Goal: Use online tool/utility: Utilize a website feature to perform a specific function

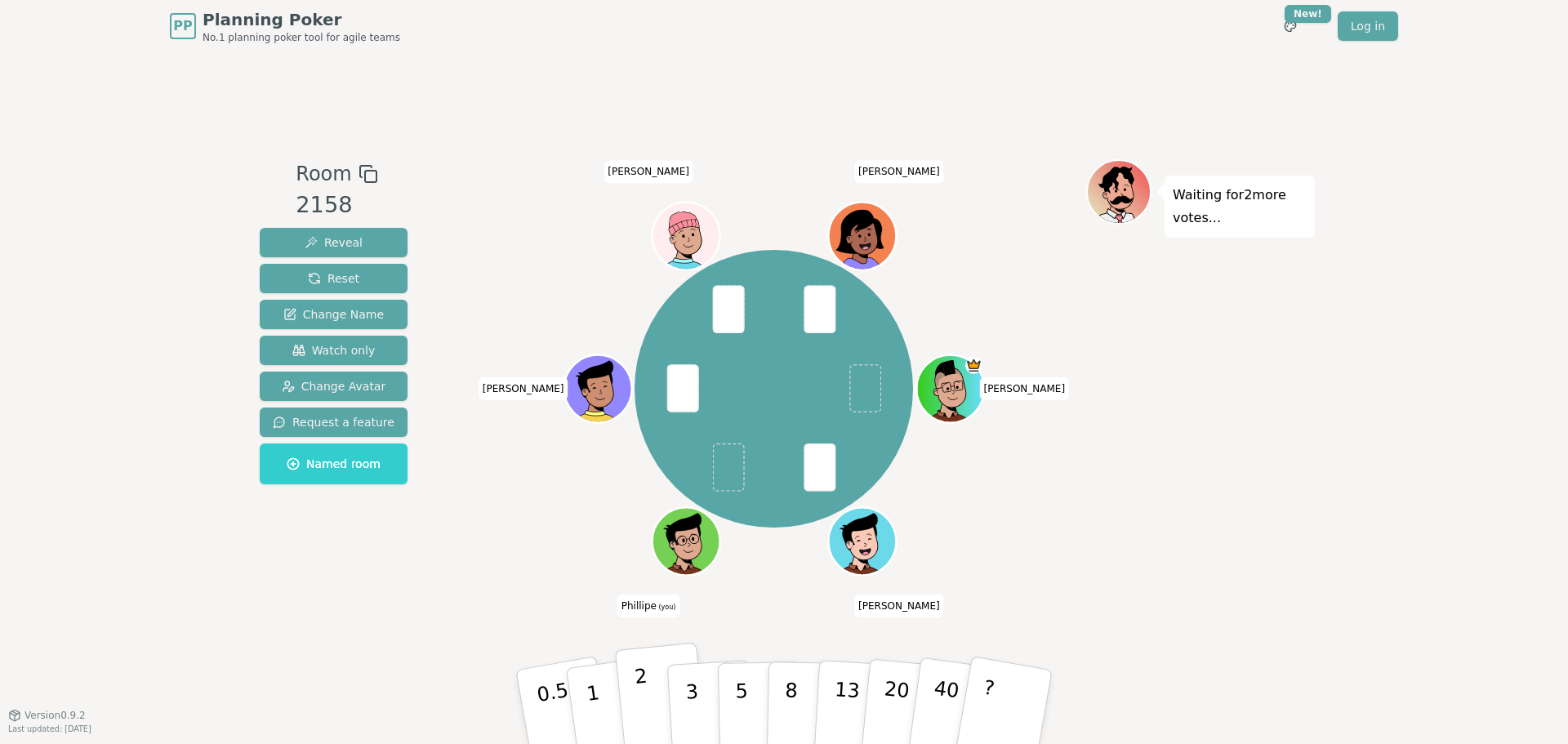
click at [648, 699] on button "2" at bounding box center [661, 708] width 94 height 130
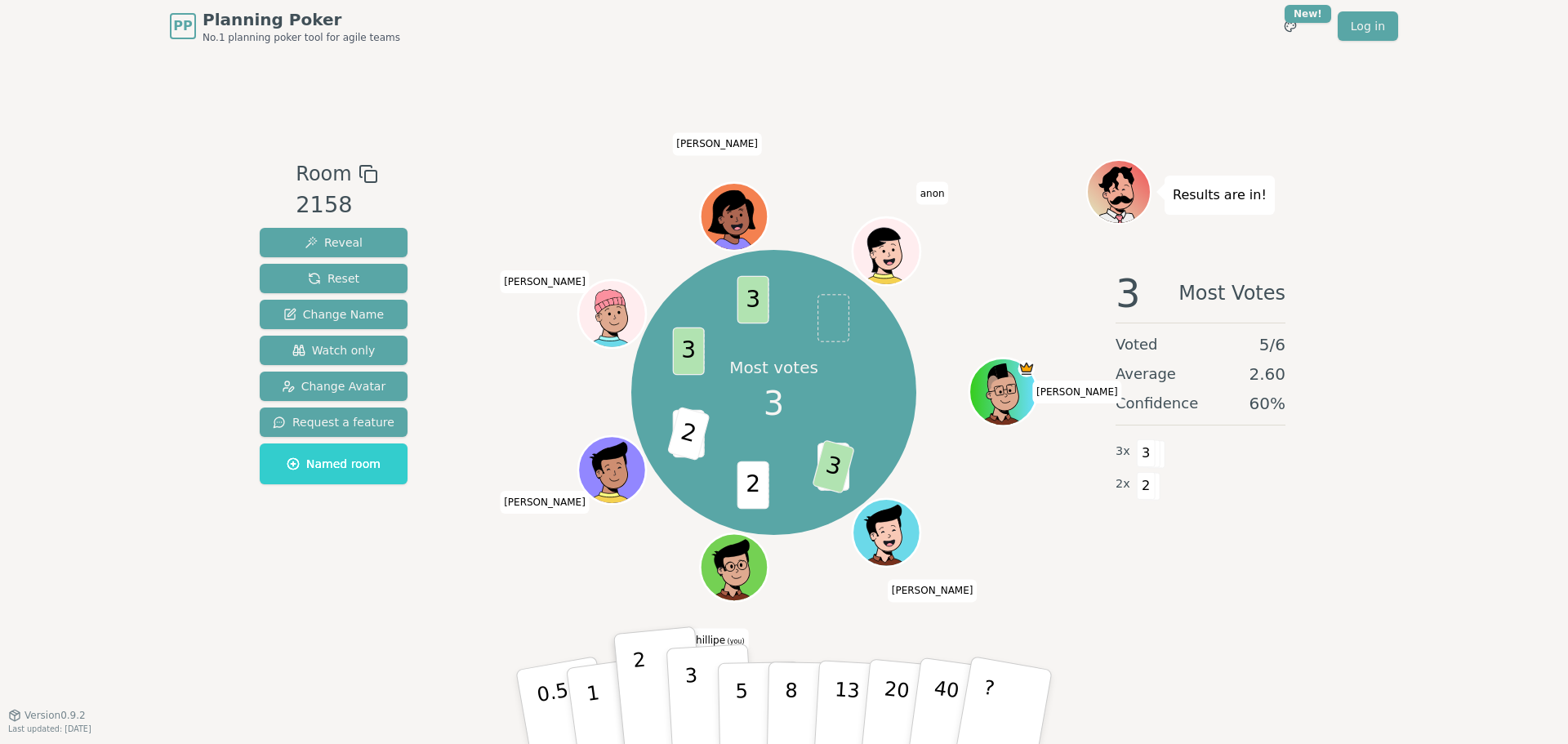
click at [699, 693] on button "3" at bounding box center [710, 708] width 89 height 127
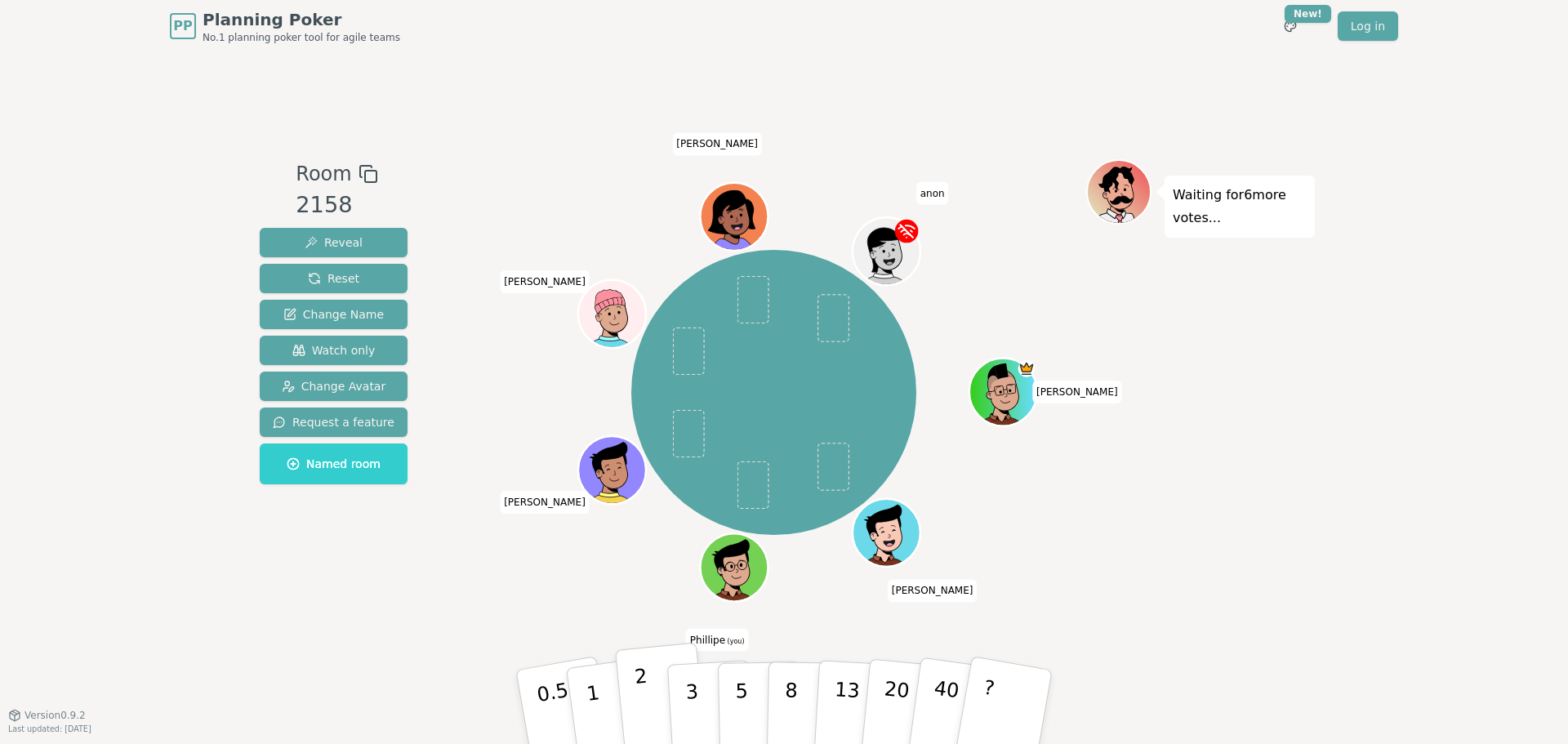
click at [649, 682] on button "2" at bounding box center [661, 708] width 94 height 130
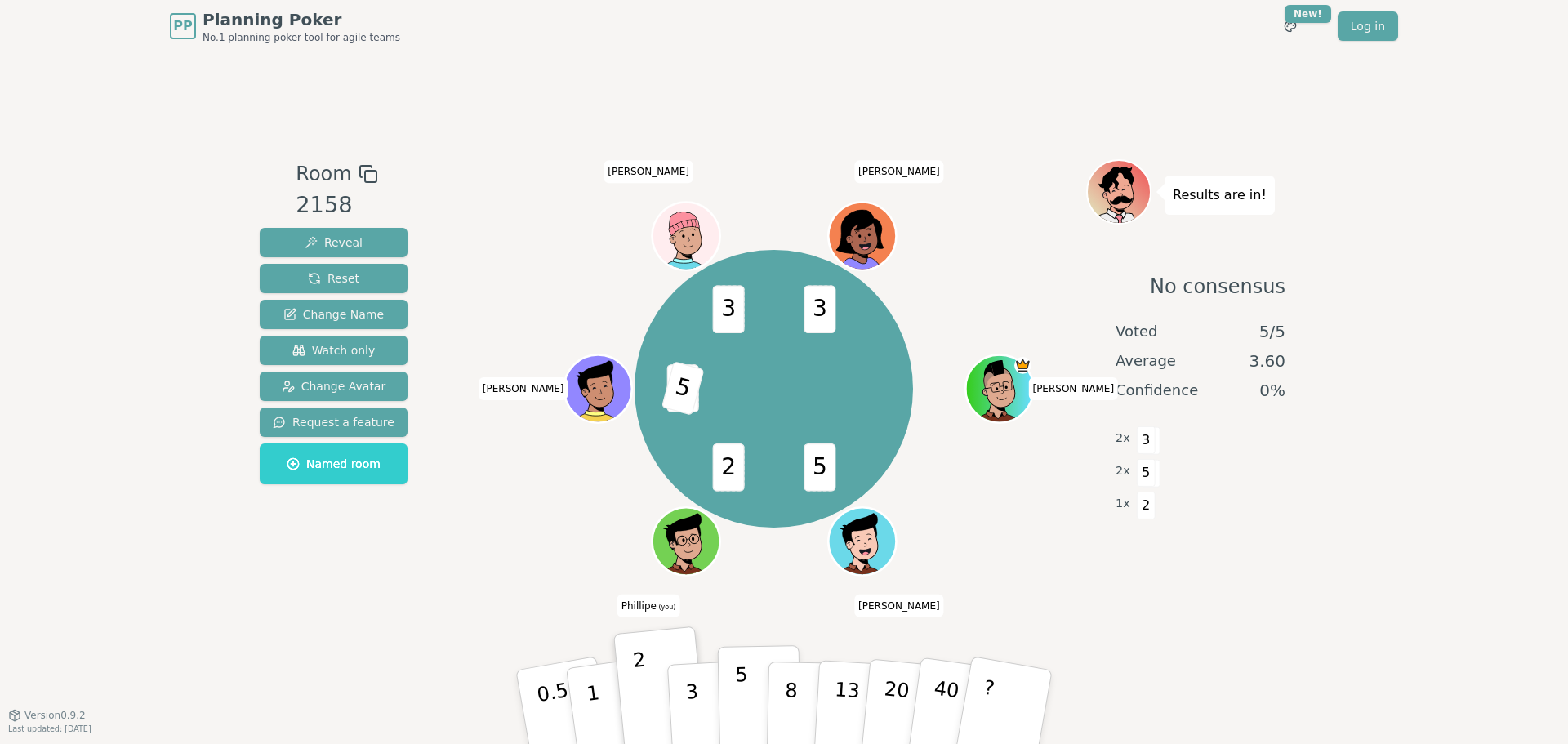
click at [749, 680] on button "5" at bounding box center [760, 708] width 84 height 124
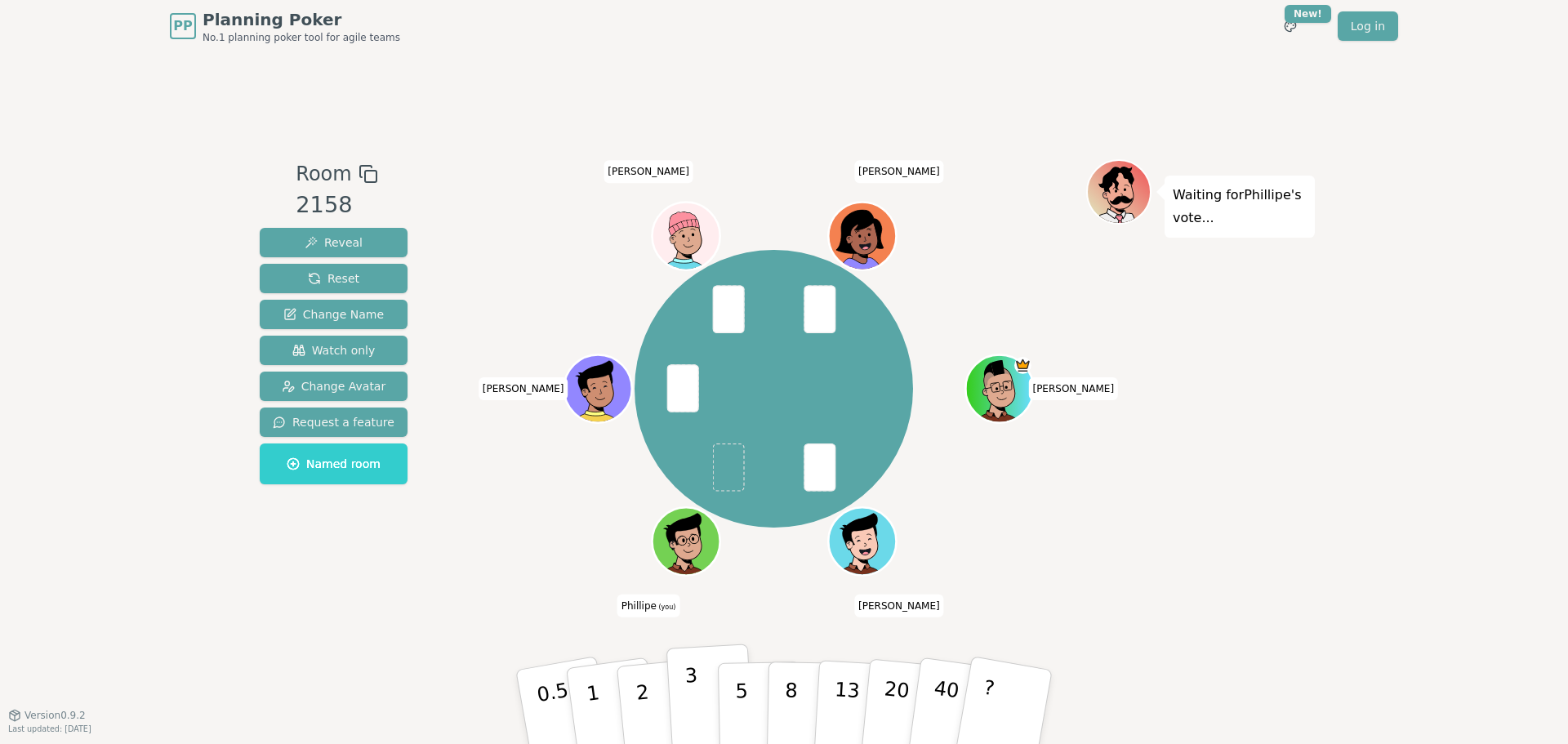
click at [694, 703] on p "3" at bounding box center [692, 708] width 18 height 89
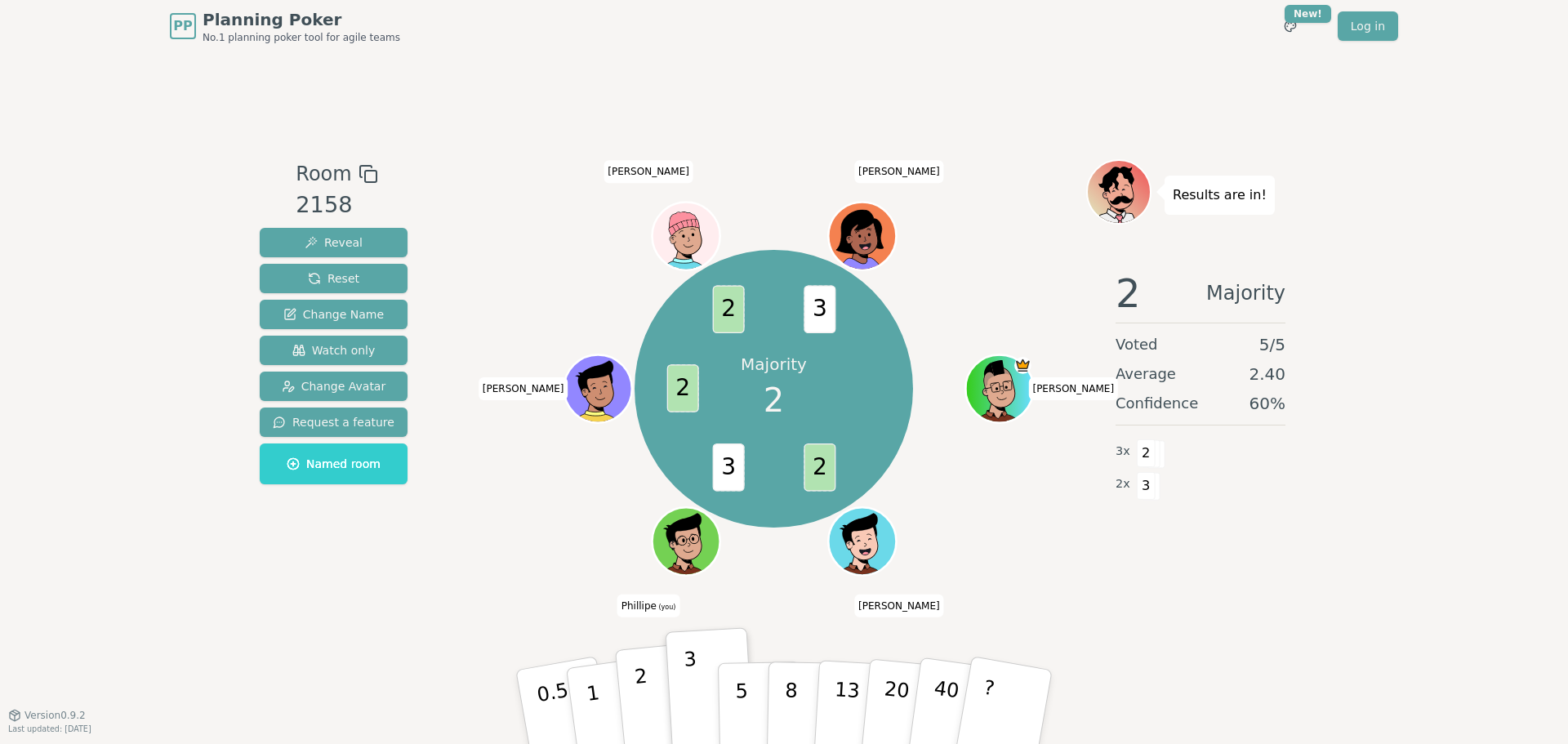
click at [654, 705] on button "2" at bounding box center [661, 708] width 94 height 130
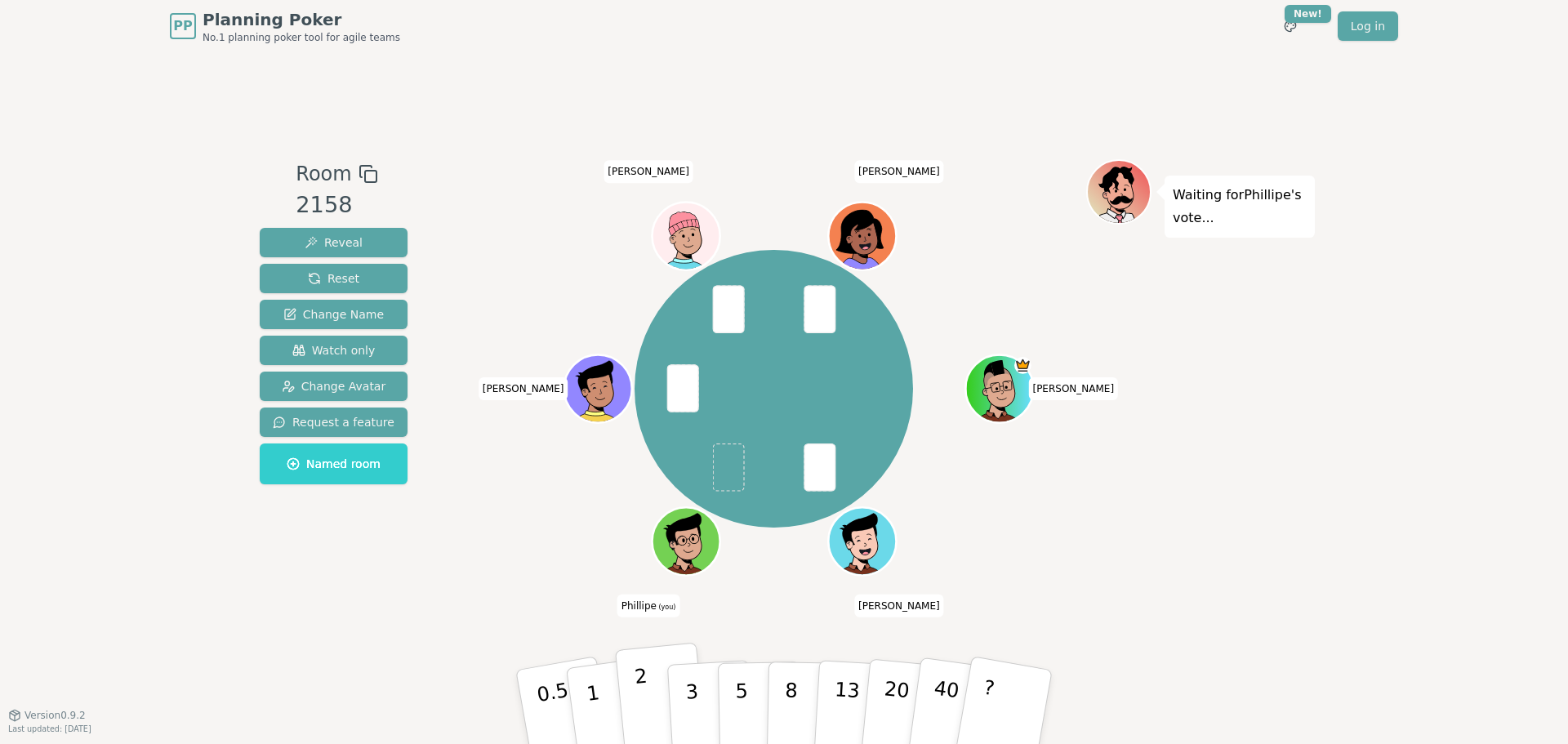
click at [661, 691] on button "2" at bounding box center [661, 708] width 94 height 130
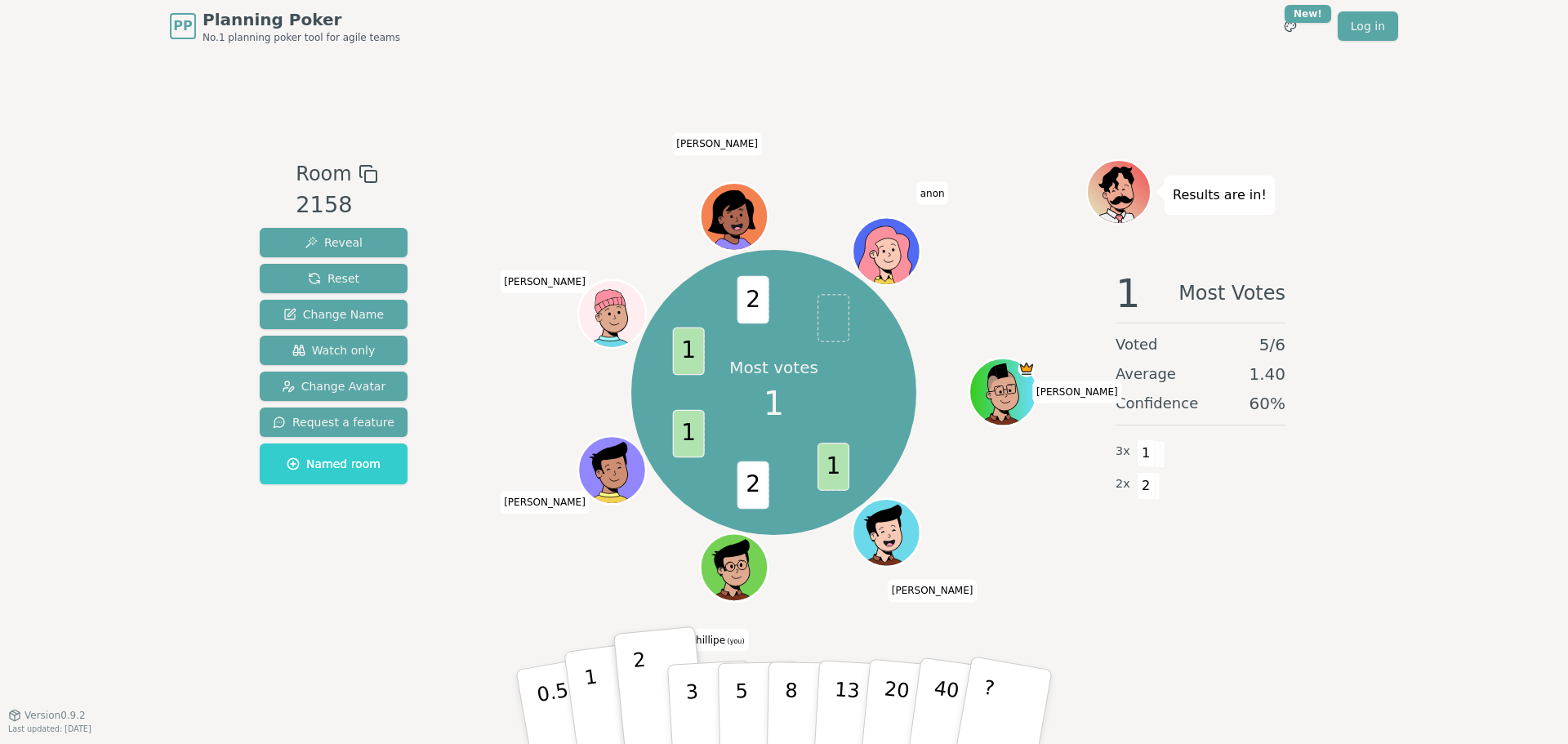
click at [606, 700] on button "1" at bounding box center [612, 707] width 97 height 132
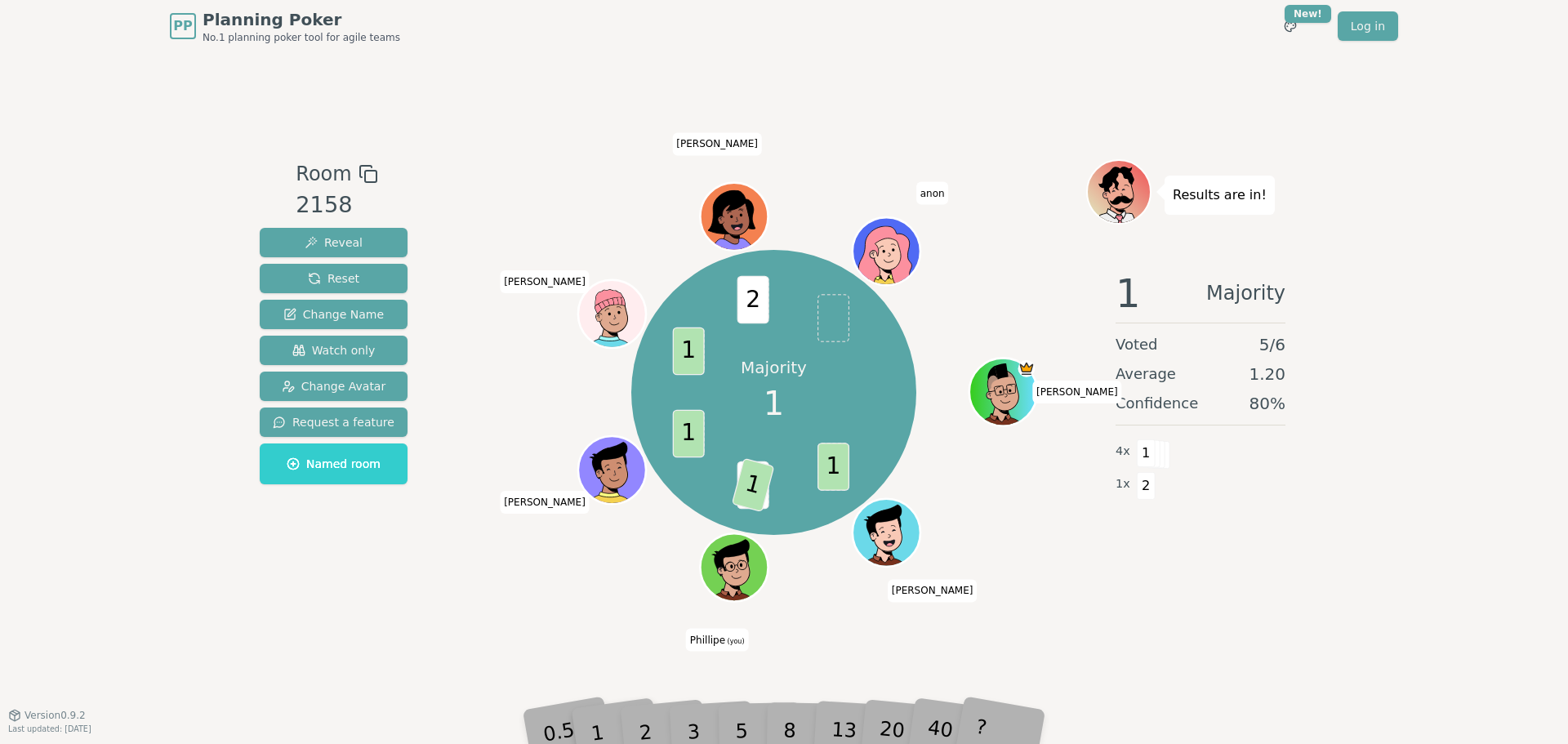
click at [1166, 644] on div "Room 2158 Reveal Reset Change Name Watch only Change Avatar Request a feature N…" at bounding box center [784, 384] width 1062 height 663
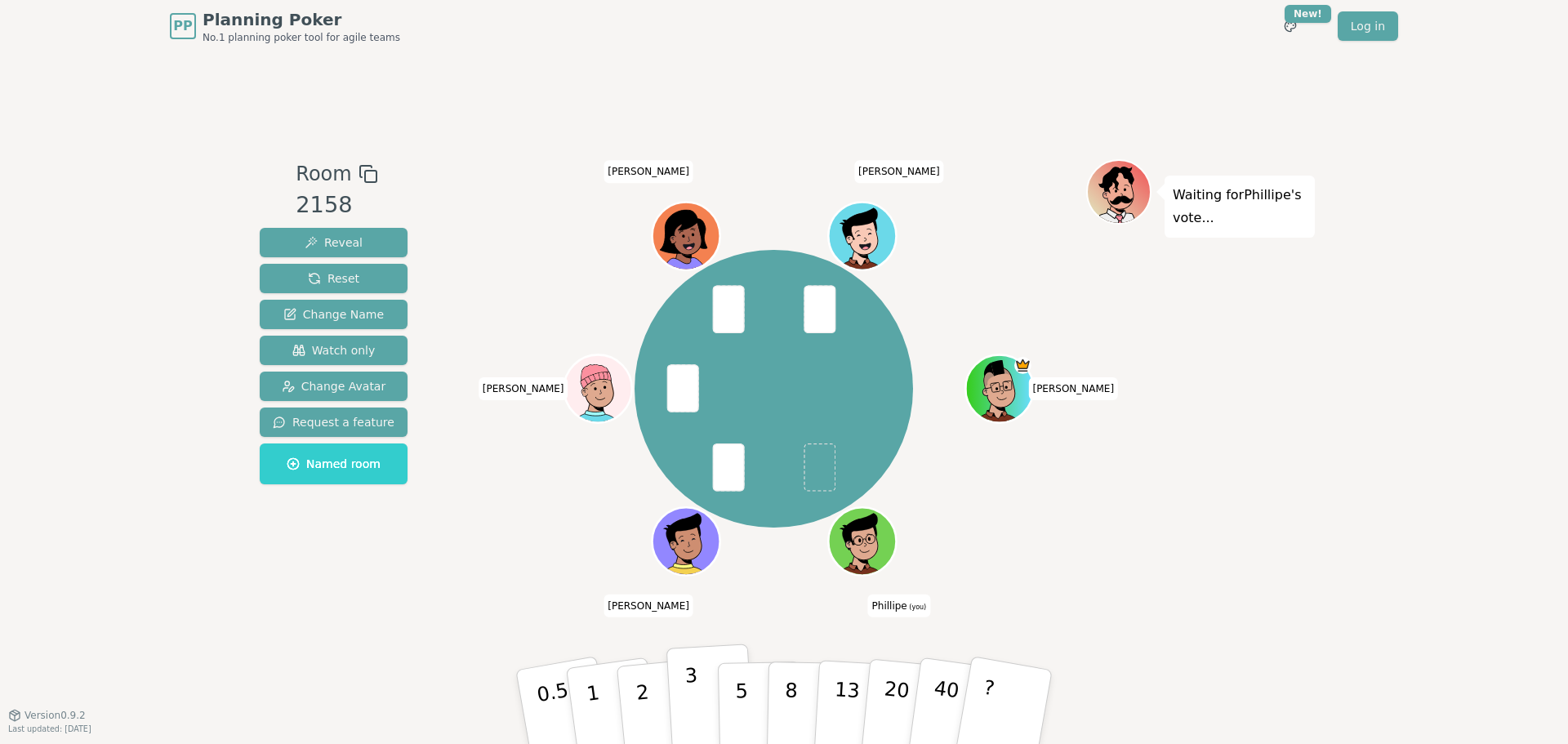
click at [708, 689] on button "3" at bounding box center [710, 708] width 89 height 127
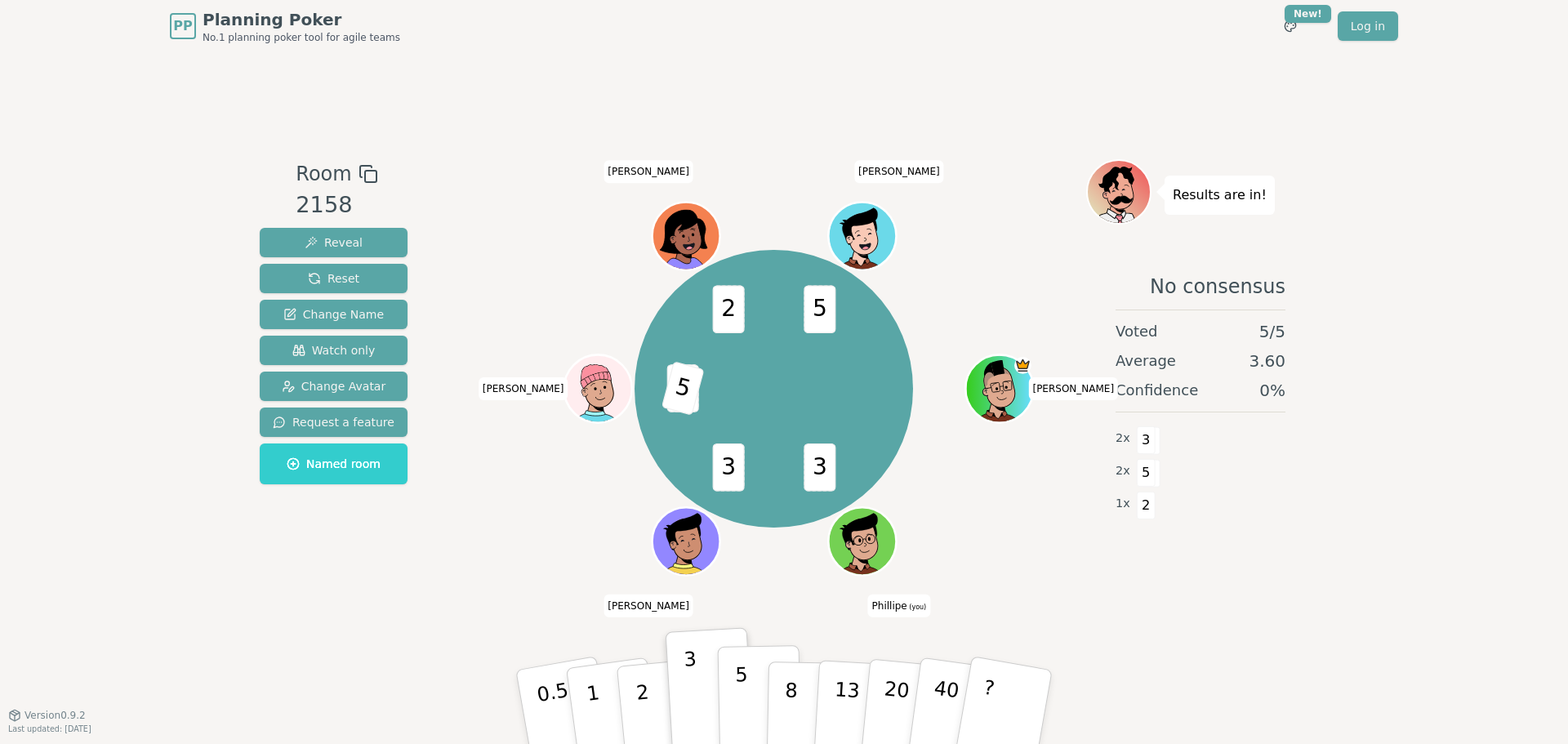
click at [751, 680] on button "5" at bounding box center [760, 708] width 84 height 124
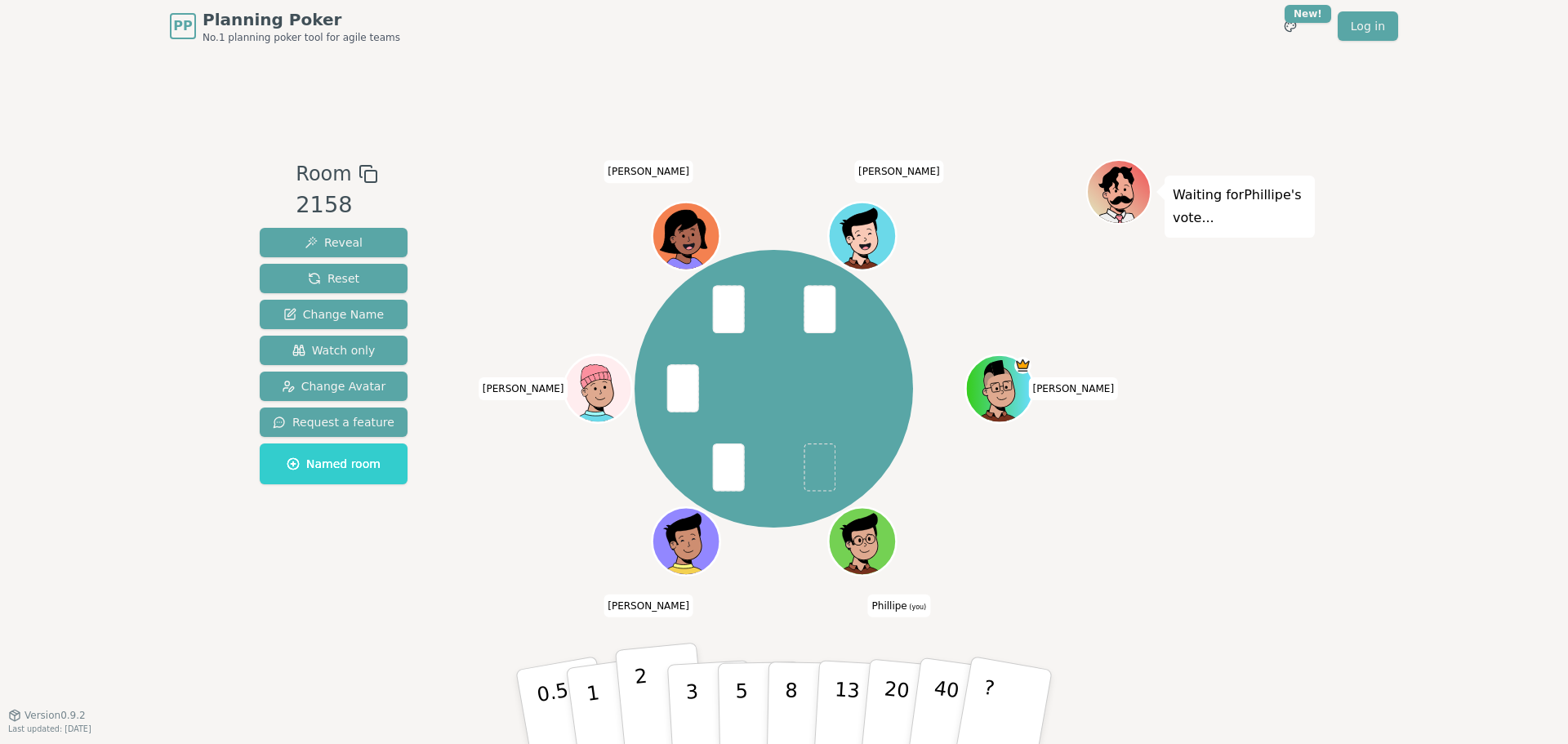
click at [632, 687] on button "2" at bounding box center [661, 708] width 94 height 130
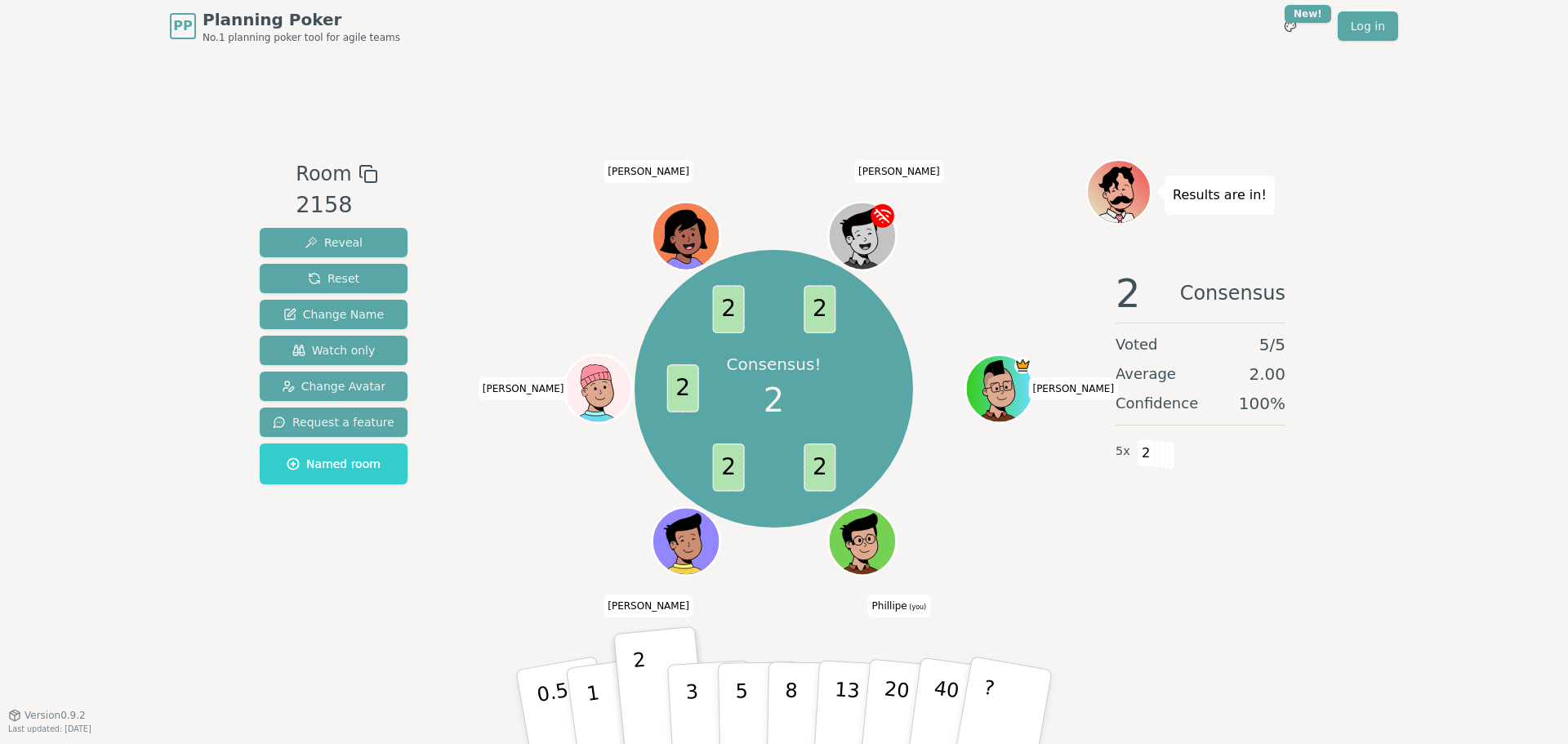
click at [1207, 667] on div "Room 2158 Reveal Reset Change Name Watch only Change Avatar Request a feature N…" at bounding box center [784, 384] width 1062 height 663
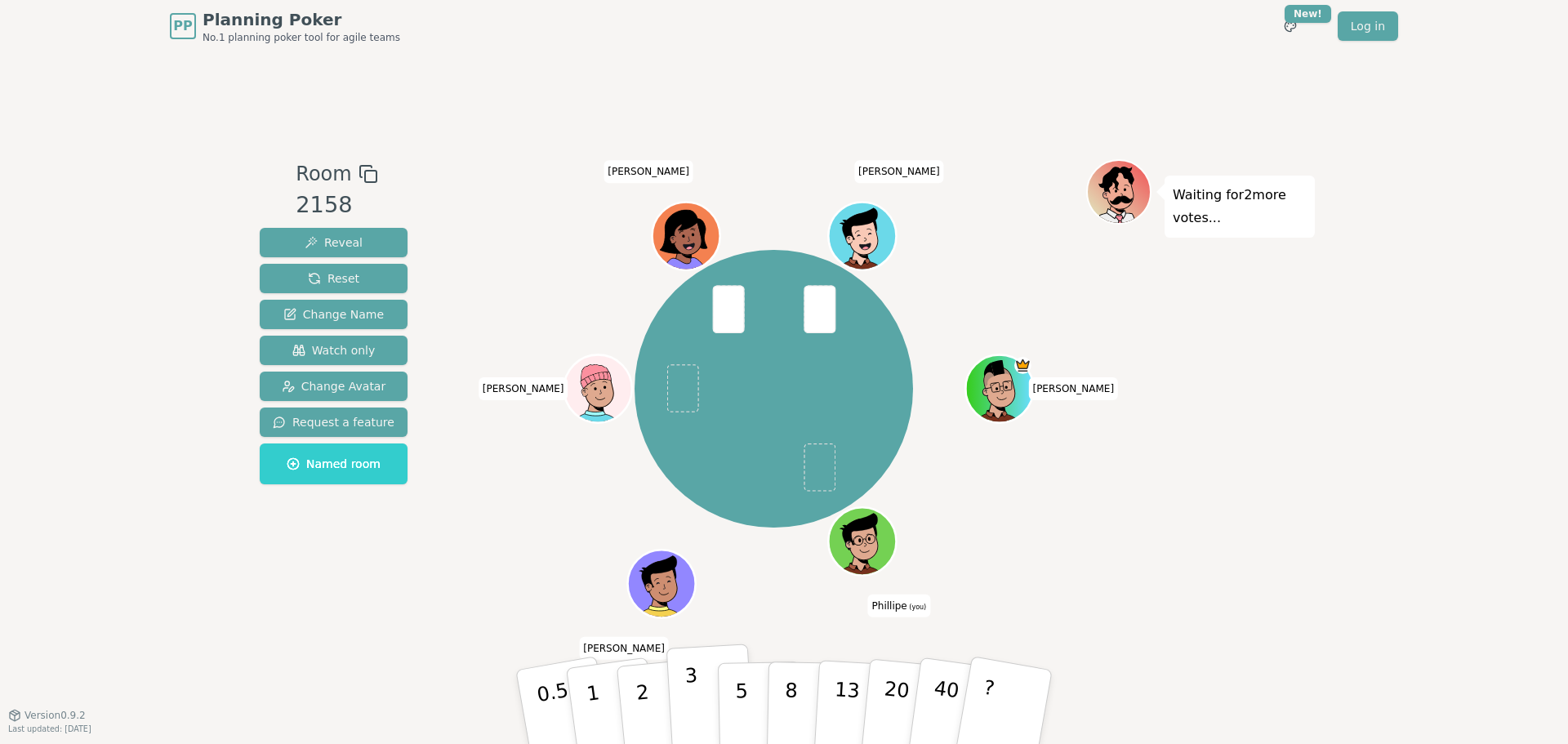
click at [691, 696] on p "3" at bounding box center [692, 708] width 18 height 89
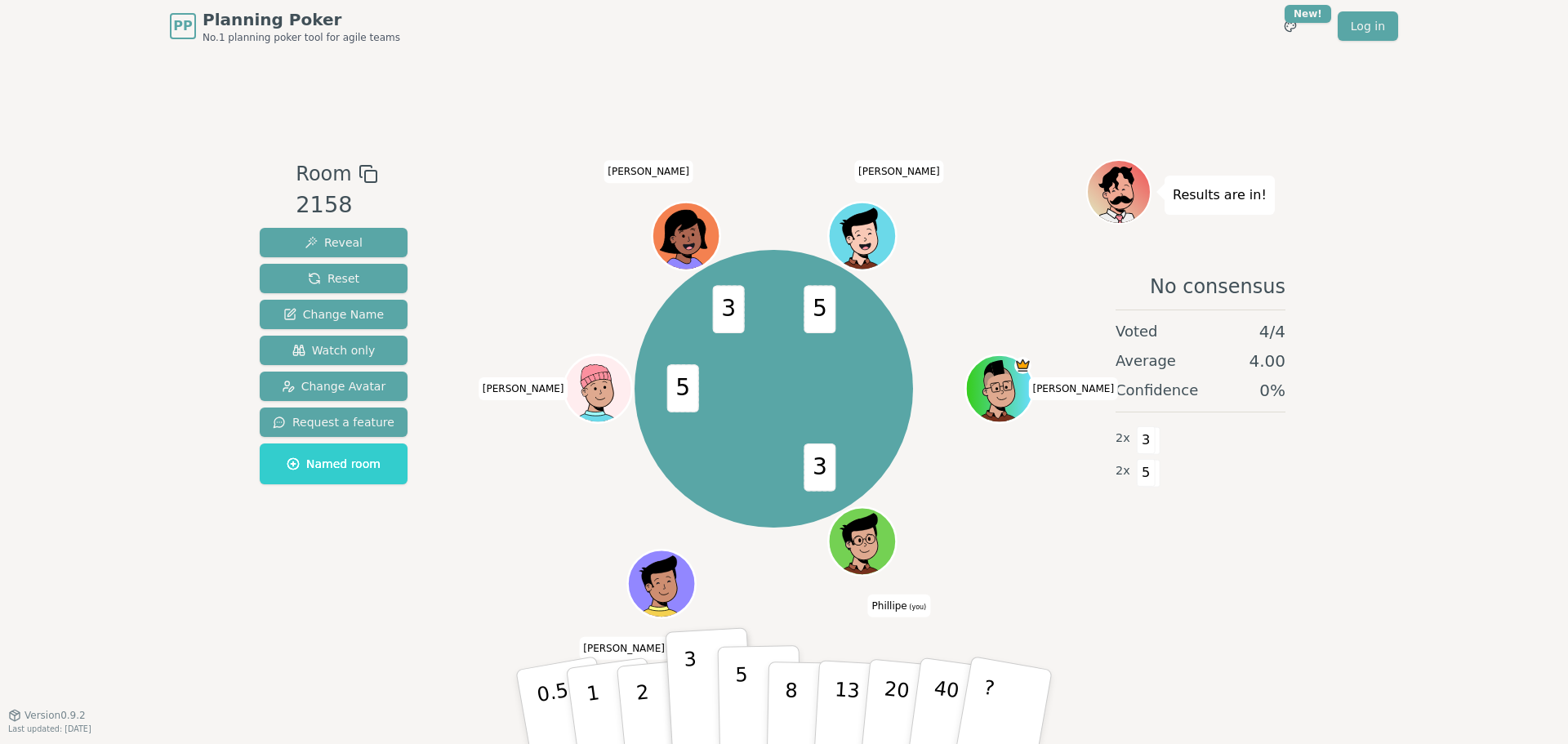
click at [749, 687] on button "5" at bounding box center [760, 708] width 84 height 124
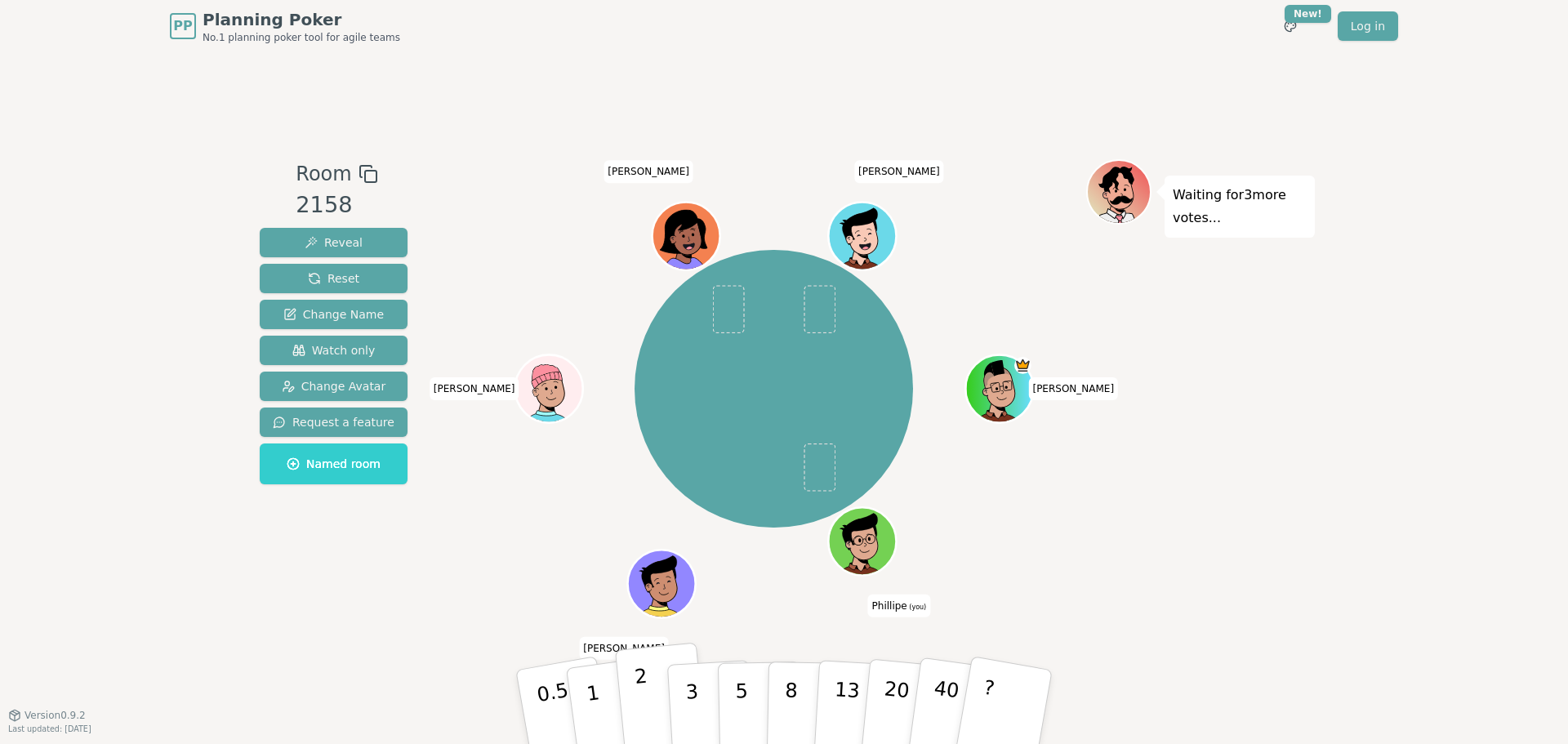
click at [397, 576] on div "Room 2158 Reveal Reset Change Name Watch only Change Avatar Request a feature N…" at bounding box center [784, 384] width 1062 height 449
click at [476, 595] on div "Toce Phillipe (you) Bruno S Lucas Andre Derek" at bounding box center [774, 384] width 625 height 449
click at [655, 707] on button "2" at bounding box center [661, 708] width 94 height 130
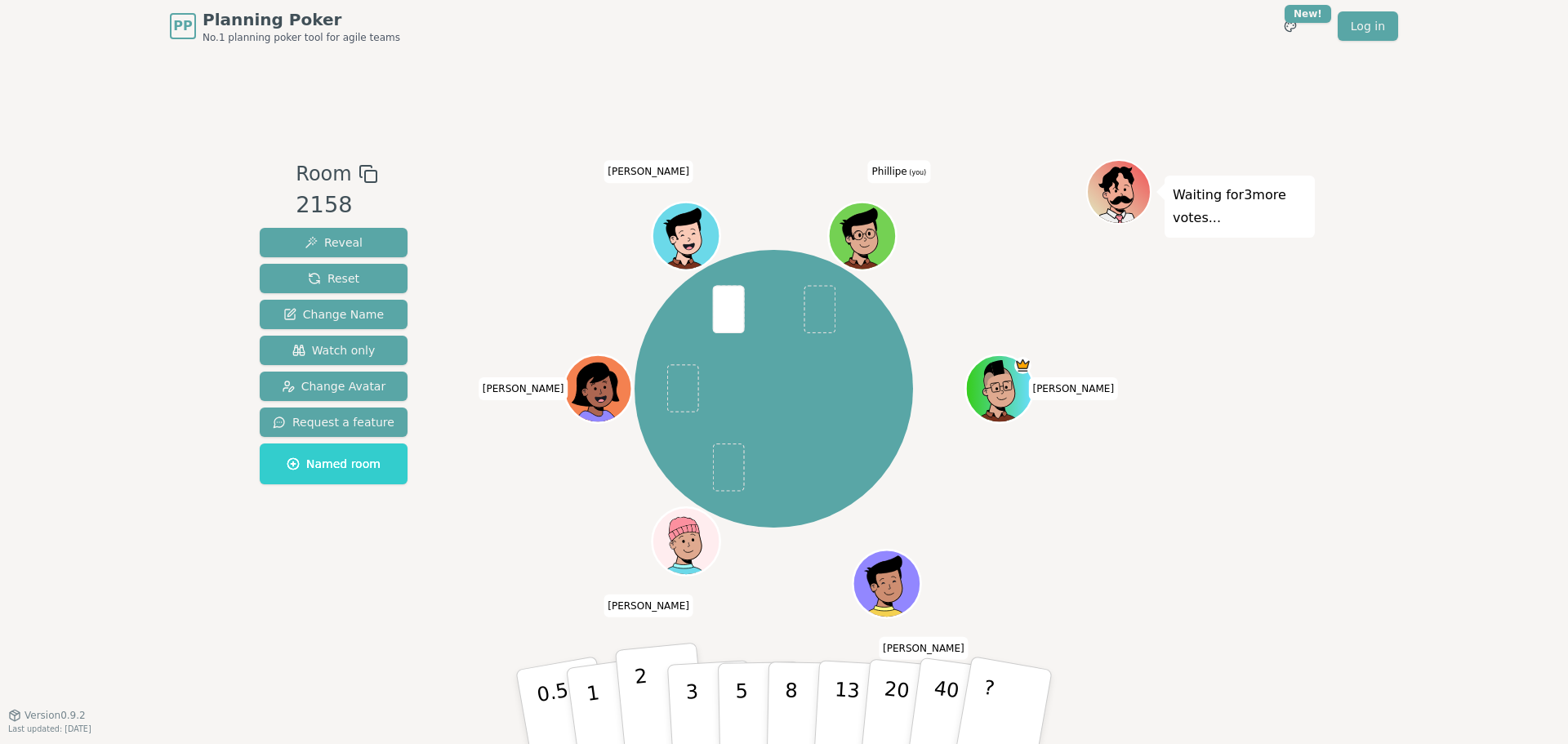
click at [652, 705] on button "2" at bounding box center [661, 708] width 94 height 130
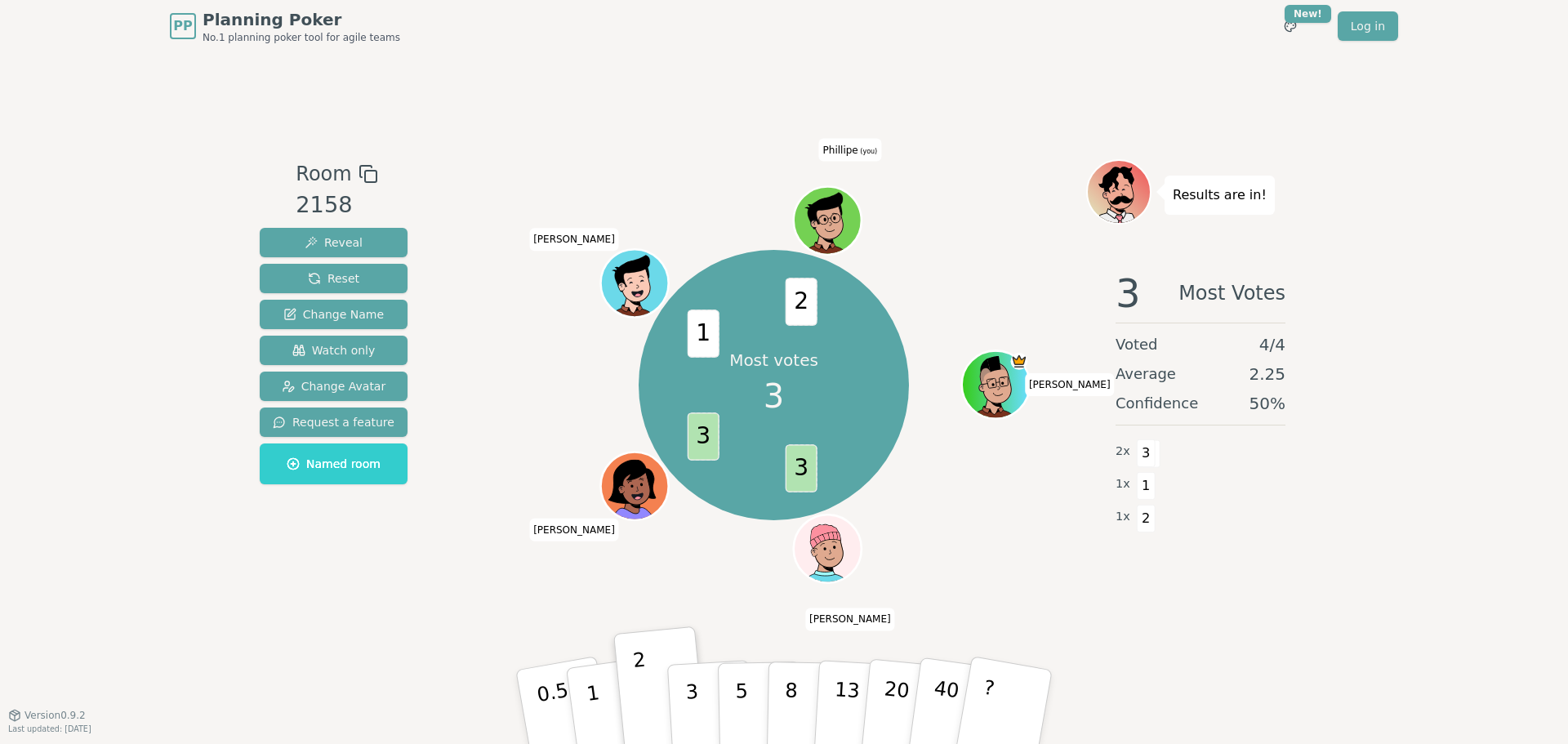
click at [1130, 520] on div "1 x 2" at bounding box center [1125, 517] width 22 height 33
